Goal: Transaction & Acquisition: Obtain resource

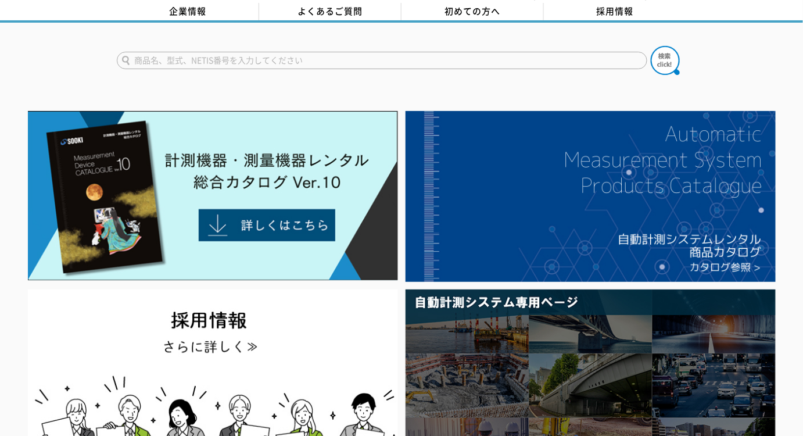
click at [239, 52] on input "text" at bounding box center [382, 60] width 531 height 17
type input "GSX"
click at [666, 60] on img at bounding box center [665, 60] width 29 height 29
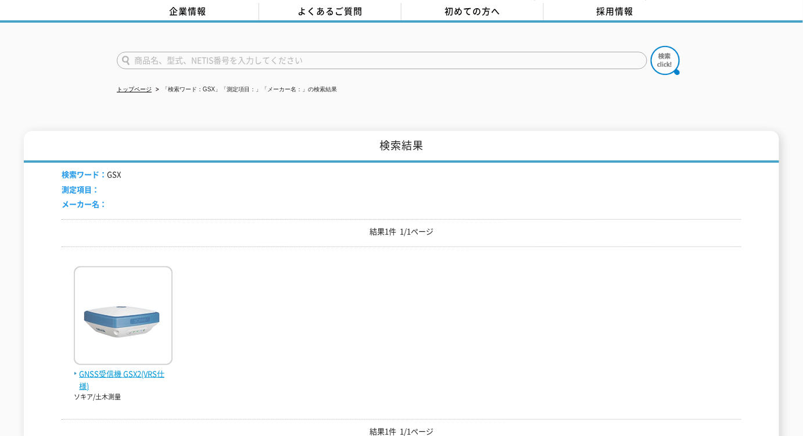
click at [127, 297] on img at bounding box center [123, 317] width 99 height 102
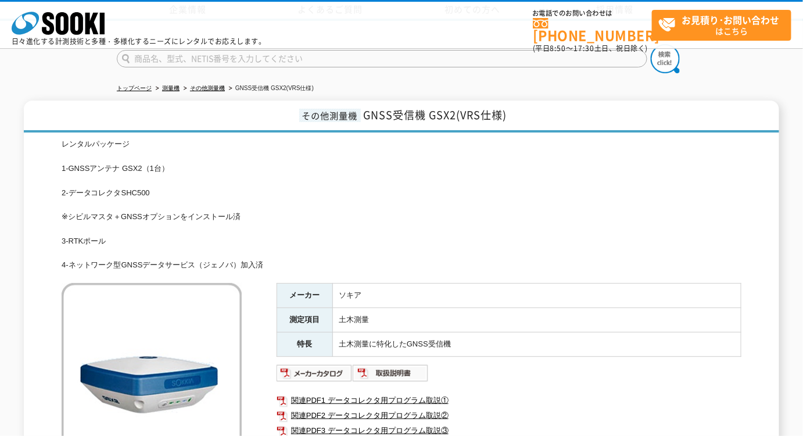
scroll to position [105, 0]
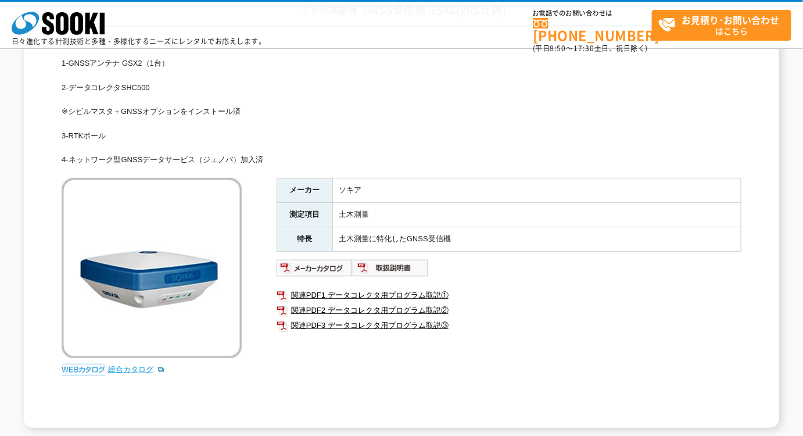
click at [121, 371] on link "総合カタログ" at bounding box center [136, 369] width 57 height 9
click at [326, 269] on img at bounding box center [315, 268] width 76 height 19
click at [142, 369] on link "総合カタログ" at bounding box center [136, 369] width 57 height 9
